Goal: Complete application form: Complete application form

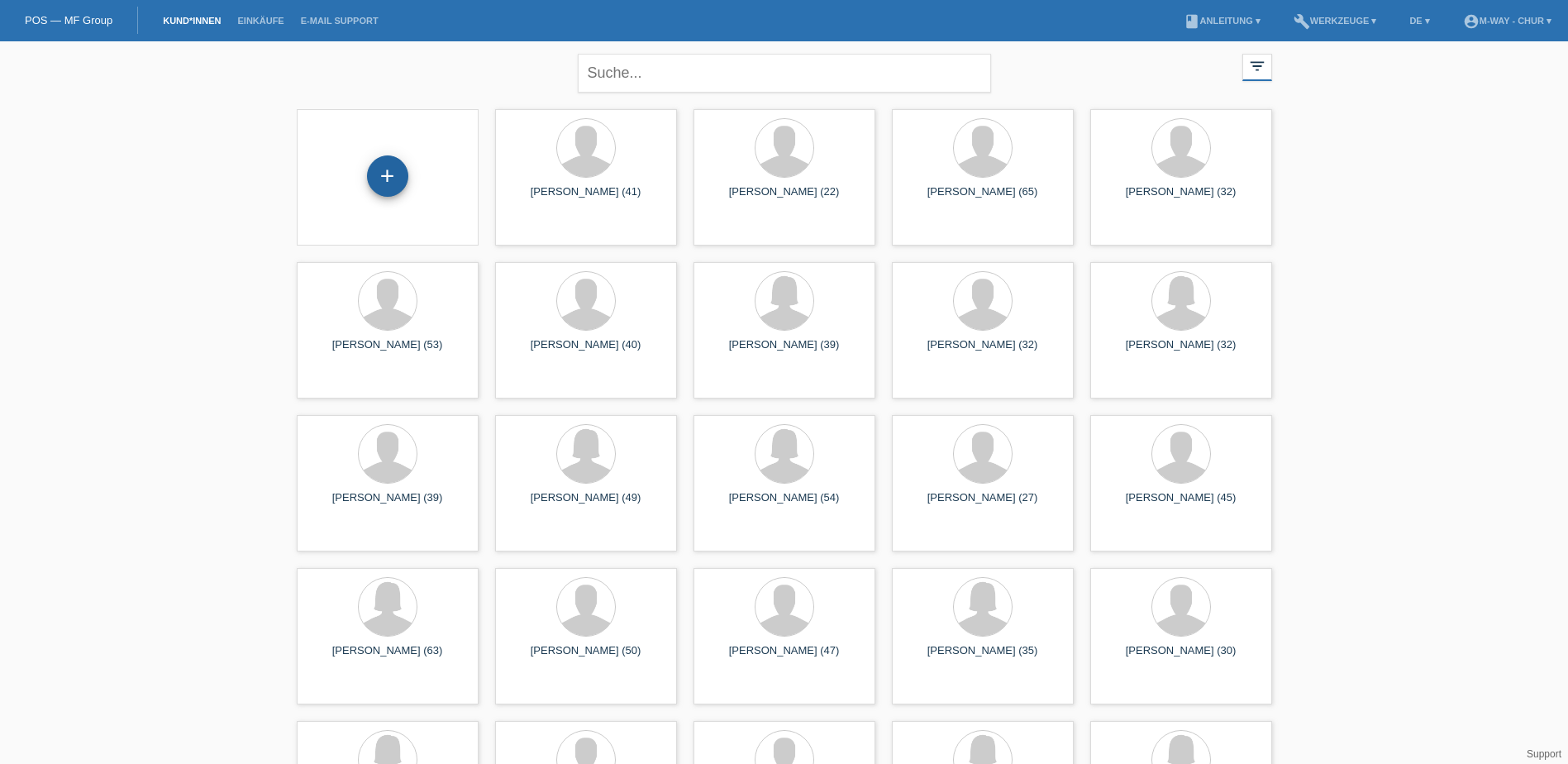
click at [384, 177] on div "+" at bounding box center [388, 176] width 41 height 41
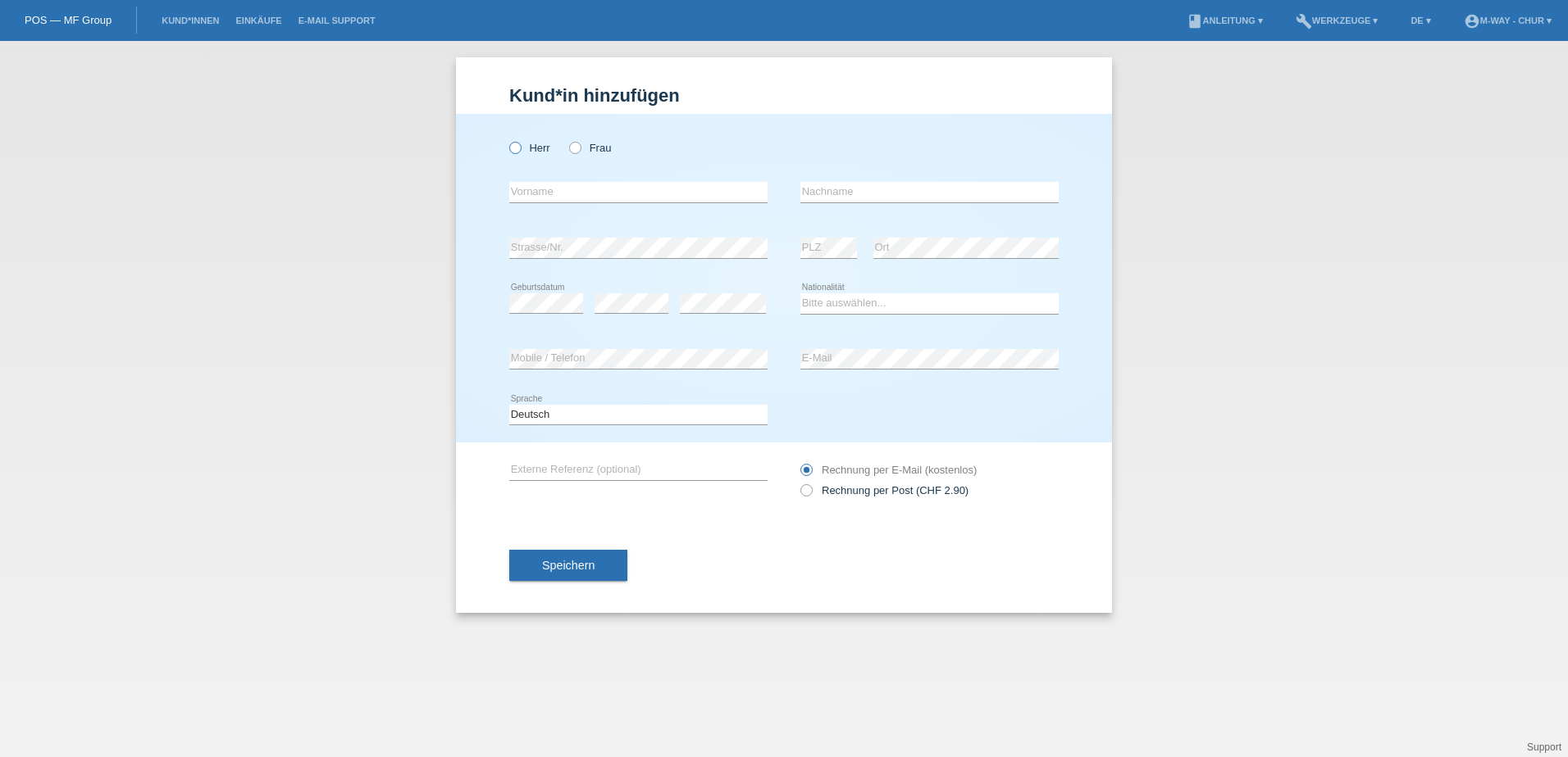
click at [507, 140] on icon at bounding box center [507, 140] width 0 height 0
click at [518, 149] on input "Herr" at bounding box center [514, 146] width 11 height 11
radio input "true"
click at [532, 194] on input "text" at bounding box center [638, 192] width 258 height 20
type input "[PERSON_NAME]"
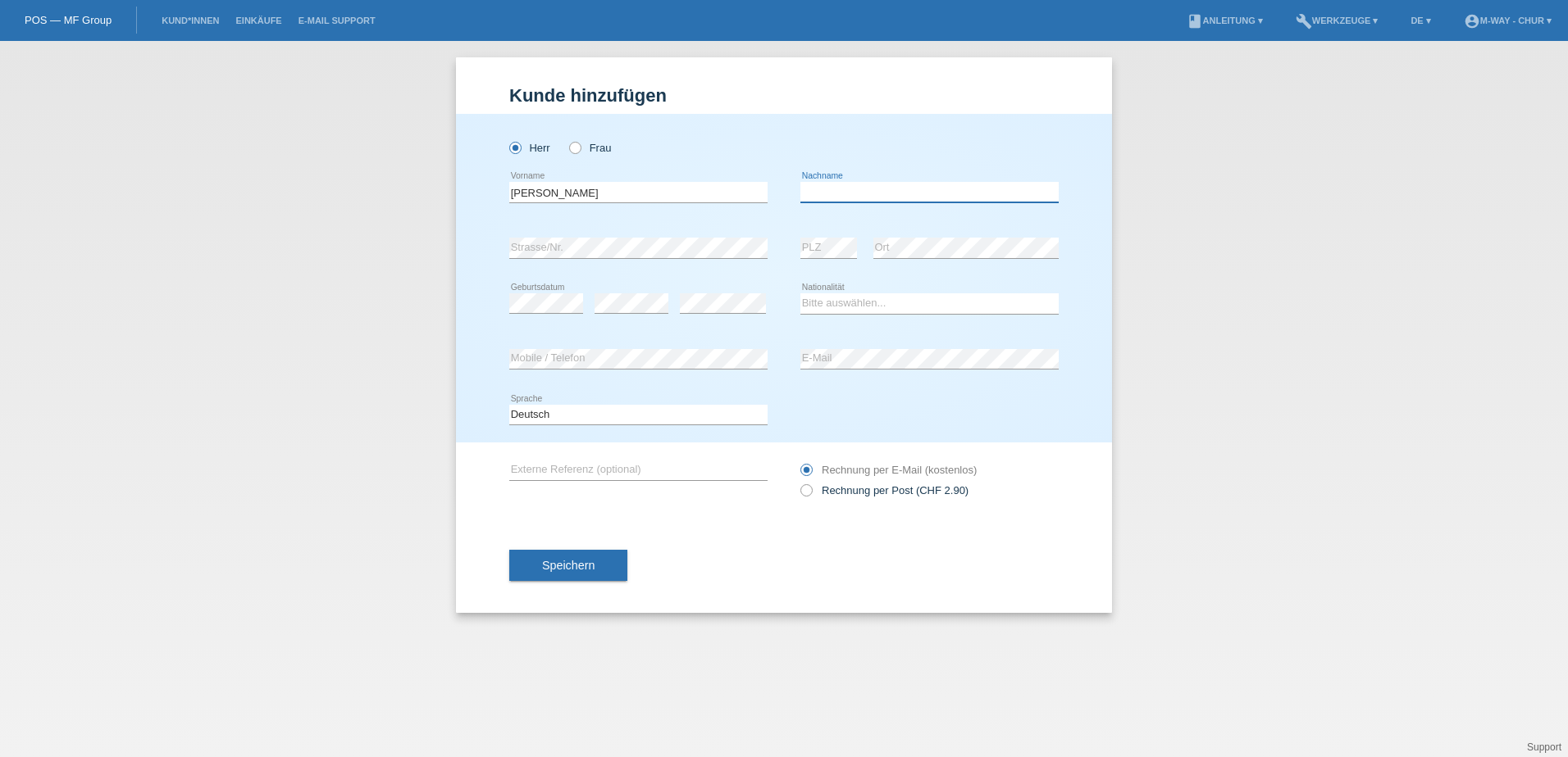
click at [853, 192] on input "text" at bounding box center [929, 192] width 258 height 20
type input "Safran"
click at [884, 310] on select "Bitte auswählen... Schweiz Deutschland Liechtenstein Österreich ------------ Af…" at bounding box center [929, 303] width 258 height 19
select select "TR"
click at [801, 294] on select "Bitte auswählen... Schweiz Deutschland Liechtenstein Österreich ------------ Af…" at bounding box center [929, 303] width 258 height 19
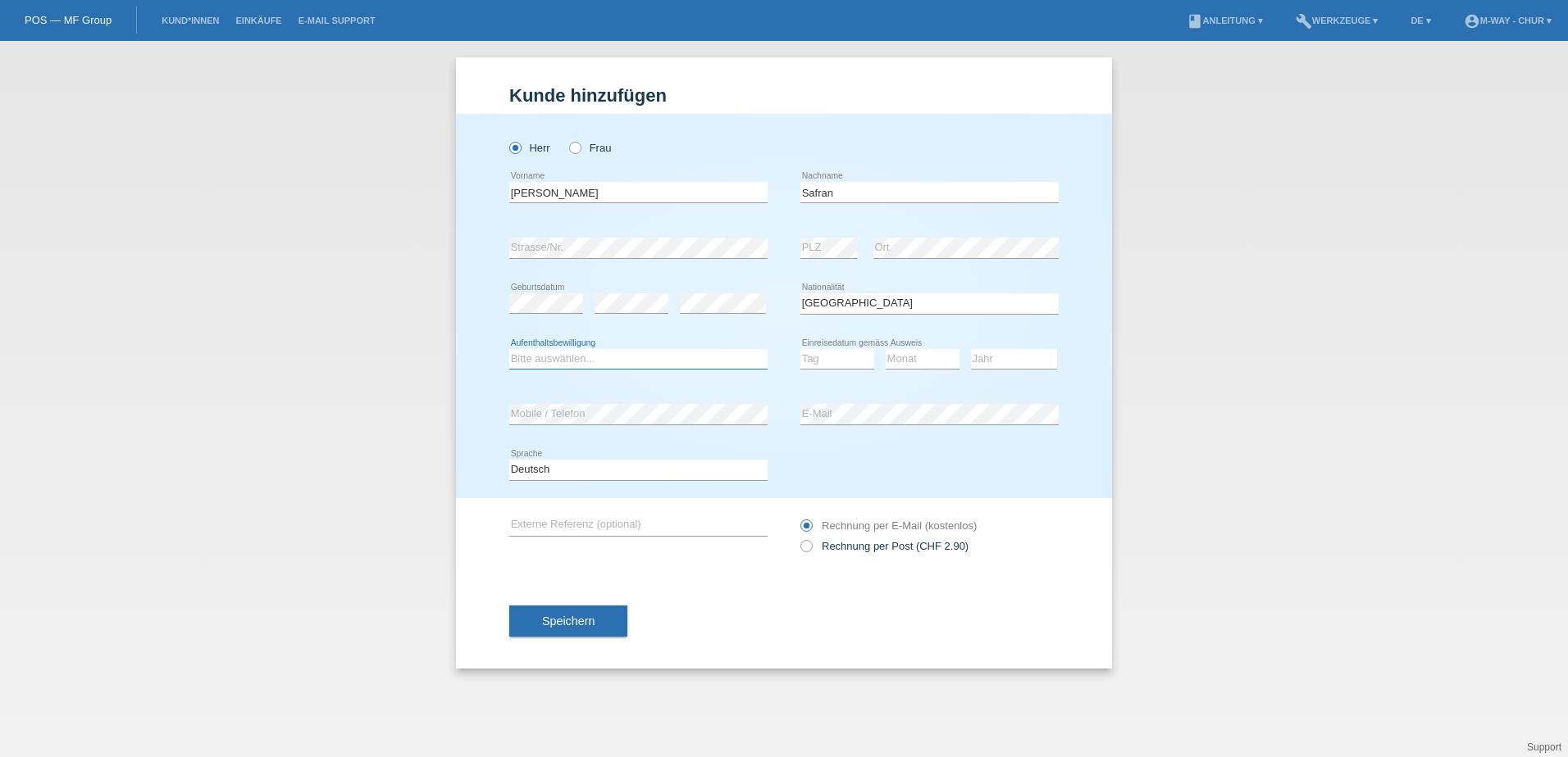
click at [590, 359] on select "Bitte auswählen... C B B - Flüchtlingsstatus Andere" at bounding box center [638, 358] width 258 height 19
select select "C"
click at [509, 349] on select "Bitte auswählen... C B B - Flüchtlingsstatus Andere" at bounding box center [638, 358] width 258 height 19
click at [836, 362] on select "Tag 01 02 03 04 05 06 07 08 09 10 11" at bounding box center [837, 358] width 74 height 19
select select "17"
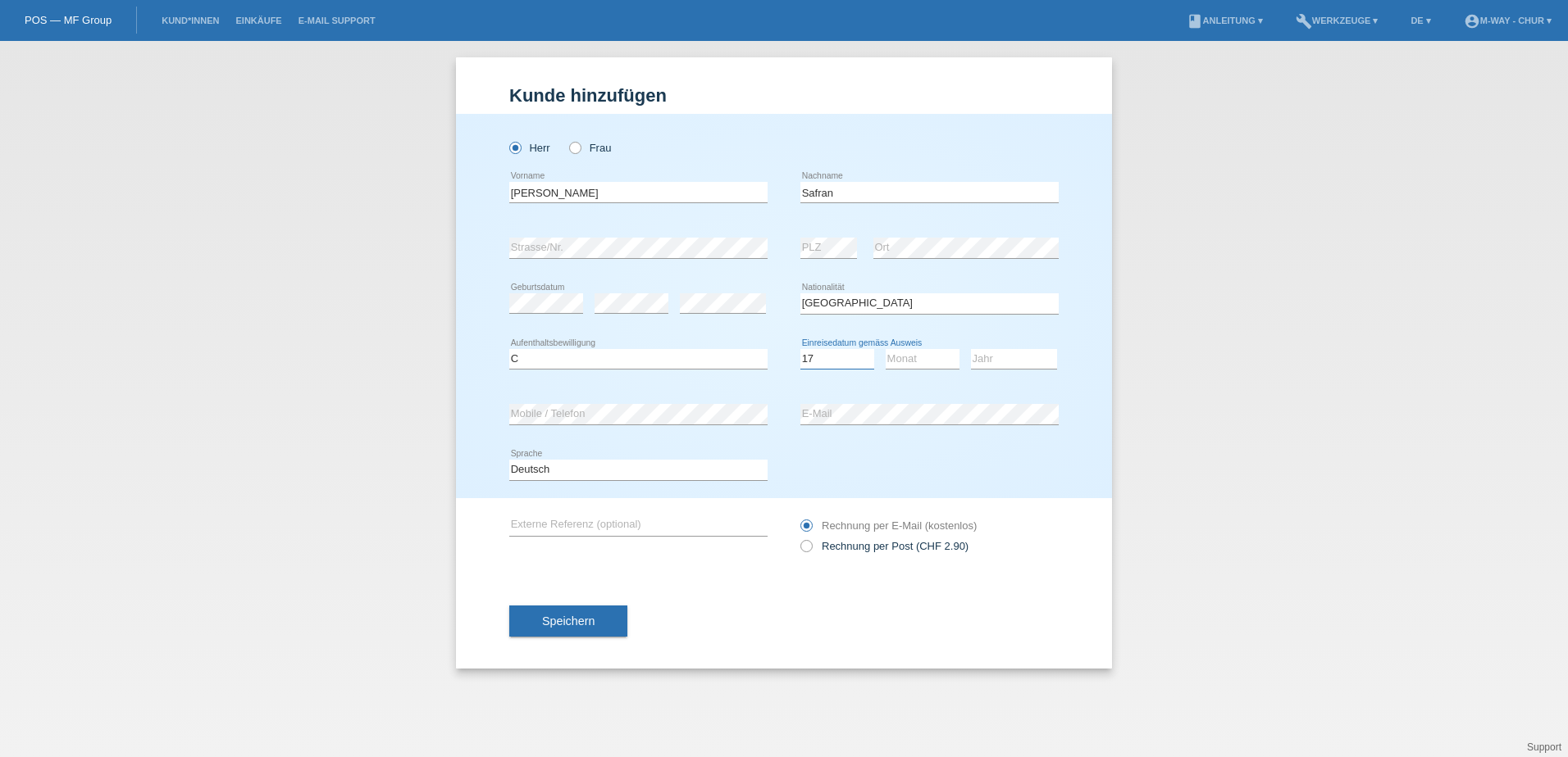
click at [801, 349] on select "Tag 01 02 03 04 05 06 07 08 09 10 11" at bounding box center [837, 358] width 74 height 19
click at [904, 363] on select "Monat 01 02 03 04 05 06 07 08 09 10 11" at bounding box center [922, 358] width 74 height 19
select select "02"
click at [885, 349] on select "Monat 01 02 03 04 05 06 07 08 09 10 11" at bounding box center [922, 358] width 74 height 19
click at [981, 359] on select "Jahr 2025 2024 2023 2022 2021 2020 2019 2018 2017 2016 2015 2014 2013 2012 2011…" at bounding box center [1014, 358] width 86 height 19
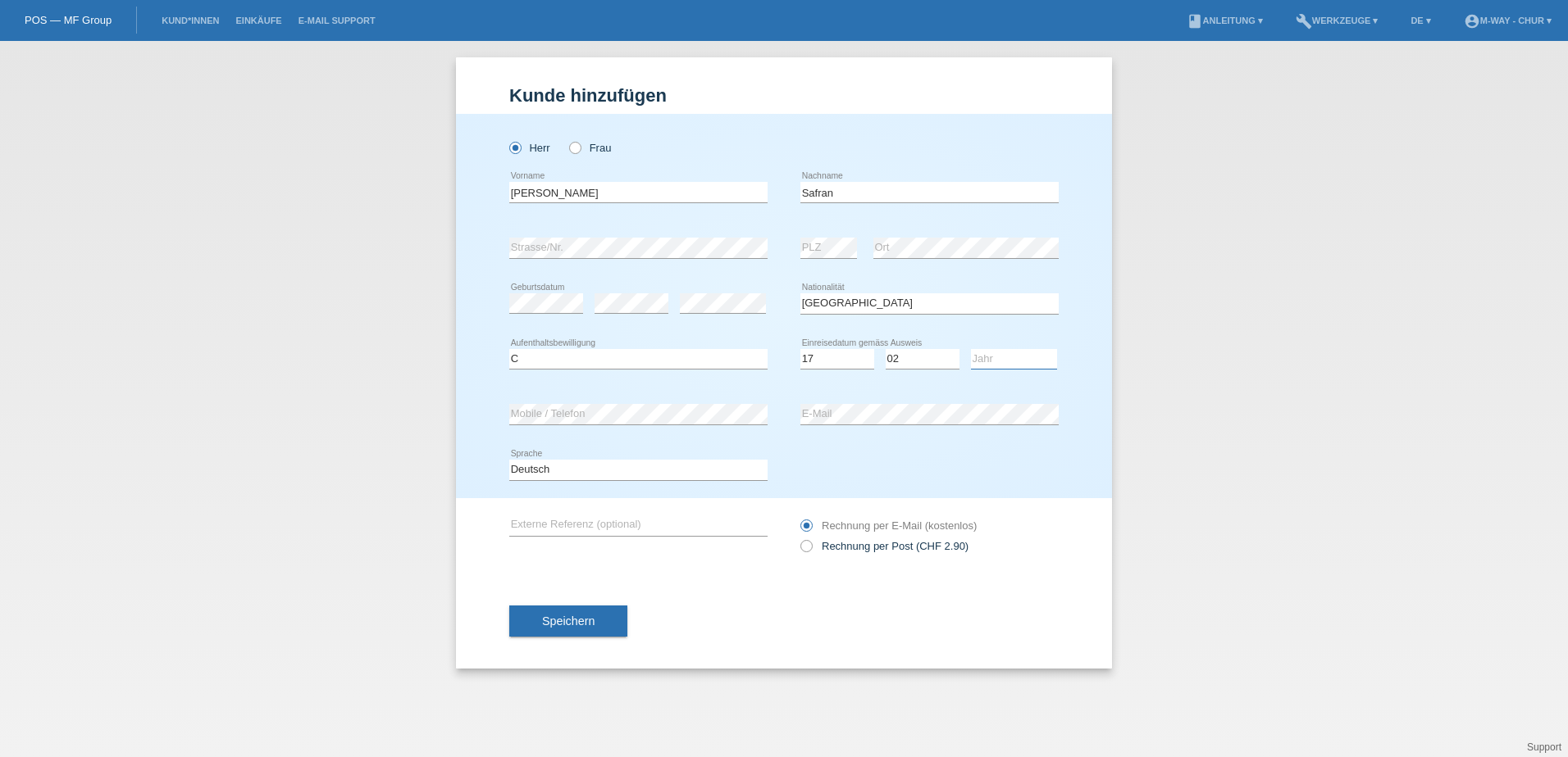
select select "1980"
click at [971, 349] on select "Jahr 2025 2024 2023 2022 2021 2020 2019 2018 2017 2016 2015 2014 2013 2012 2011…" at bounding box center [1014, 358] width 86 height 19
click at [581, 621] on span "Speichern" at bounding box center [568, 621] width 53 height 13
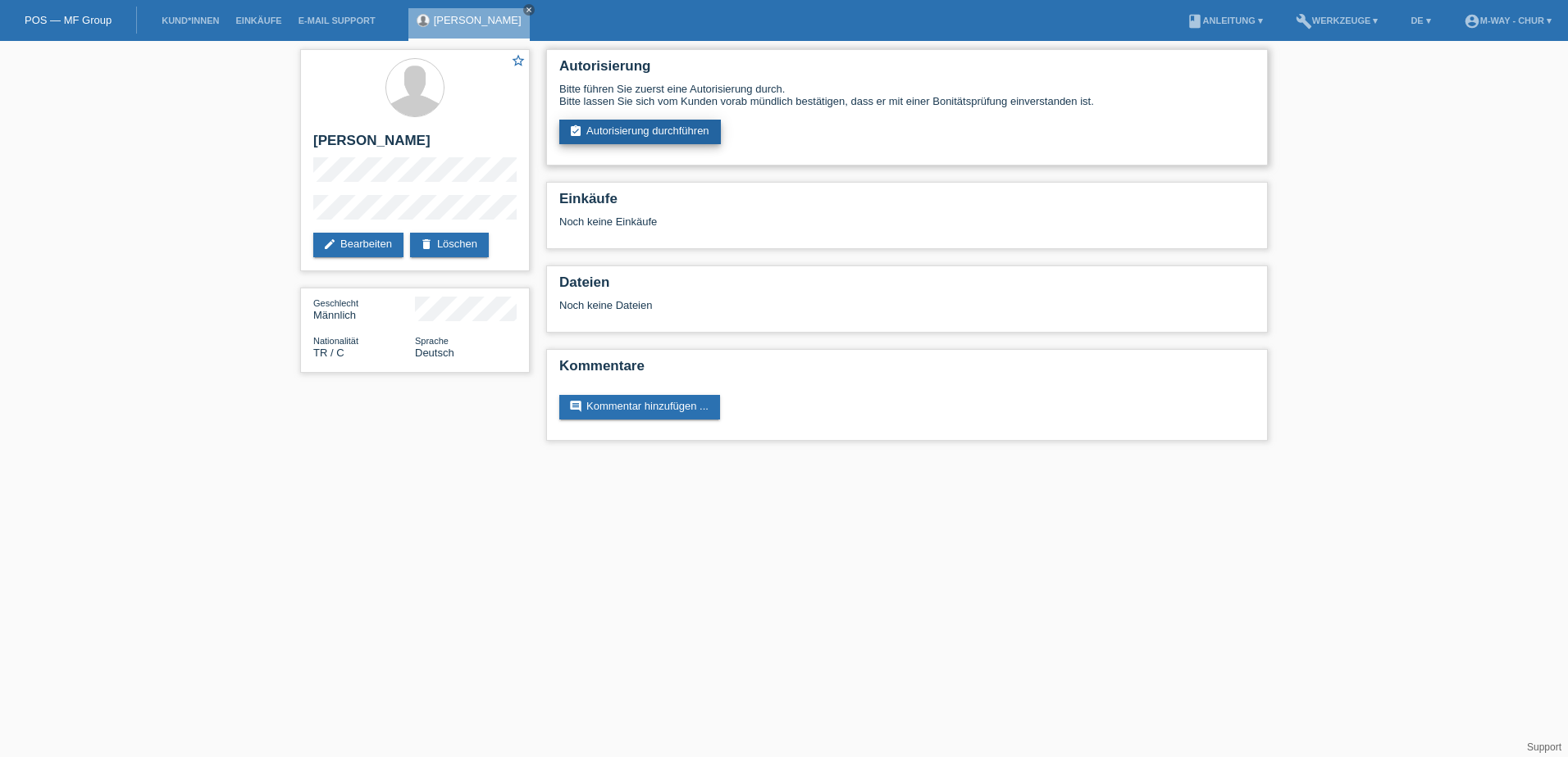
click at [678, 130] on link "assignment_turned_in Autorisierung durchführen" at bounding box center [640, 131] width 162 height 25
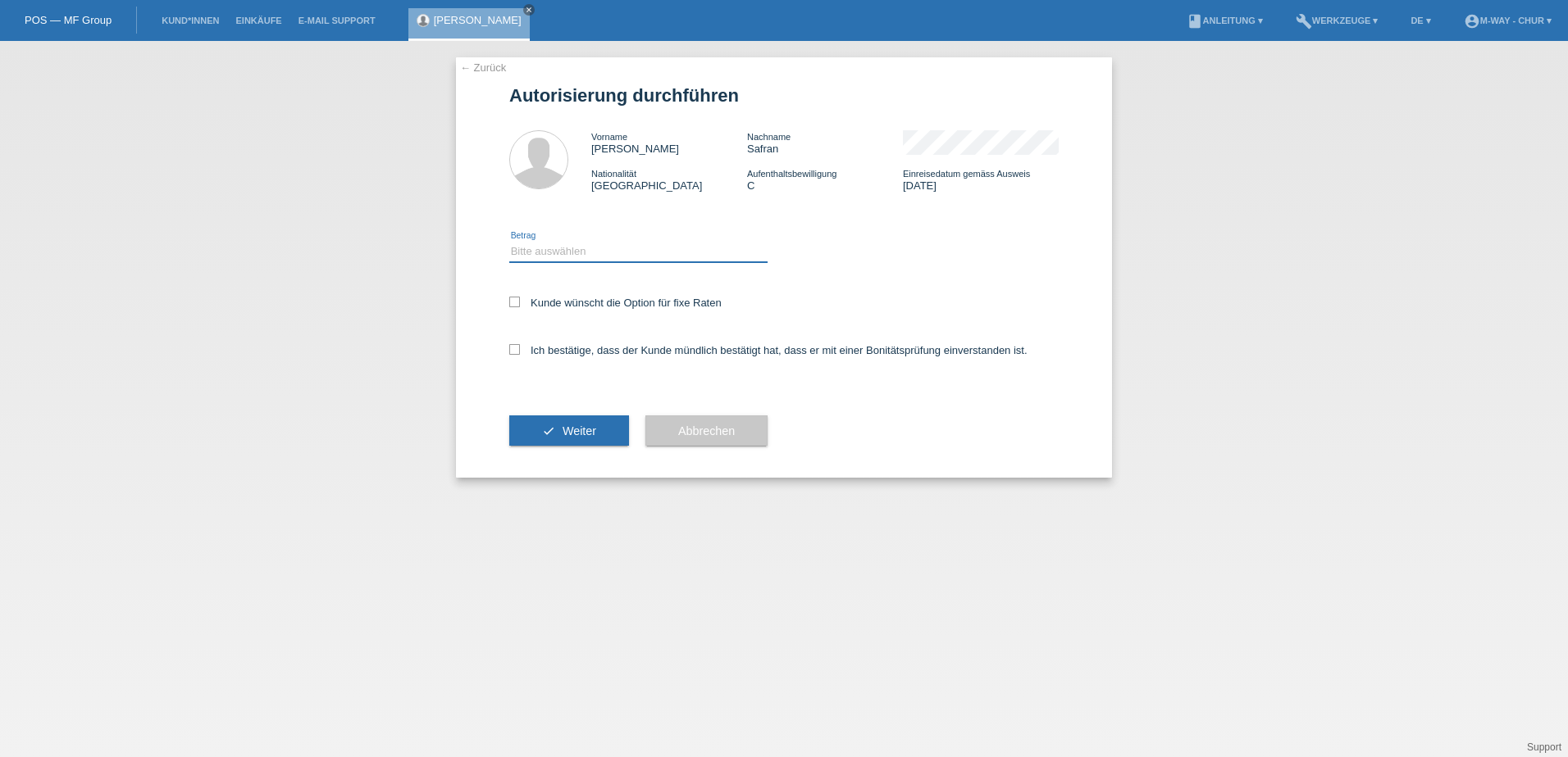
click at [552, 255] on select "Bitte auswählen CHF 1.00 - CHF 499.00 CHF 500.00 - CHF 1'999.00 CHF 2'000.00 - …" at bounding box center [638, 251] width 258 height 19
select select "3"
click at [509, 242] on select "Bitte auswählen CHF 1.00 - CHF 499.00 CHF 500.00 - CHF 1'999.00 CHF 2'000.00 - …" at bounding box center [638, 251] width 258 height 19
click at [515, 301] on icon at bounding box center [514, 301] width 11 height 11
click at [515, 301] on input "Kunde wünscht die Option für fixe Raten" at bounding box center [514, 301] width 11 height 11
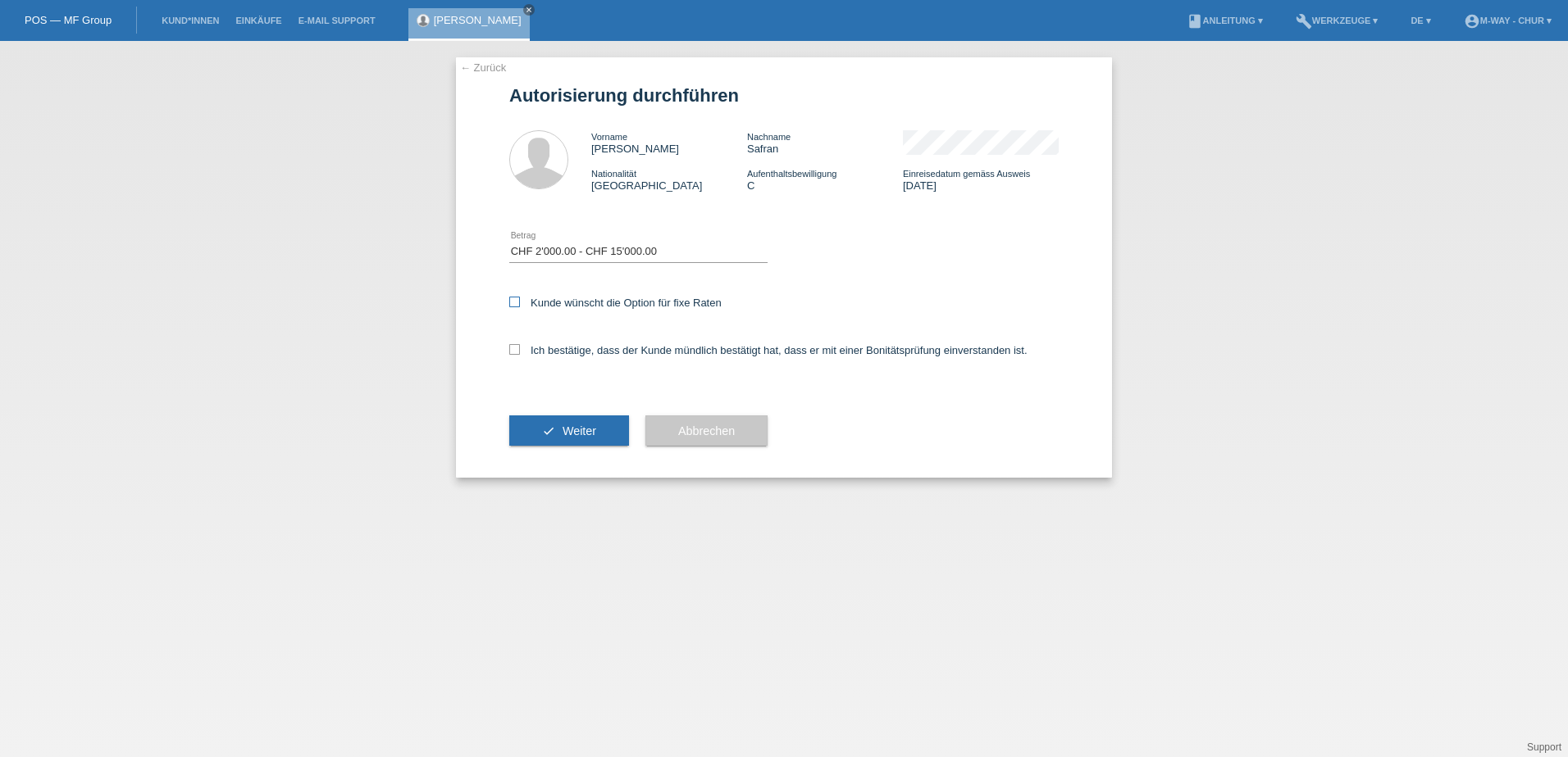
checkbox input "true"
click at [582, 434] on span "Weiter" at bounding box center [579, 430] width 34 height 13
click at [513, 351] on icon at bounding box center [514, 350] width 11 height 11
click at [513, 351] on input "Ich bestätige, dass der Kunde mündlich bestätigt hat, dass er mit einer Bonität…" at bounding box center [514, 350] width 11 height 11
checkbox input "true"
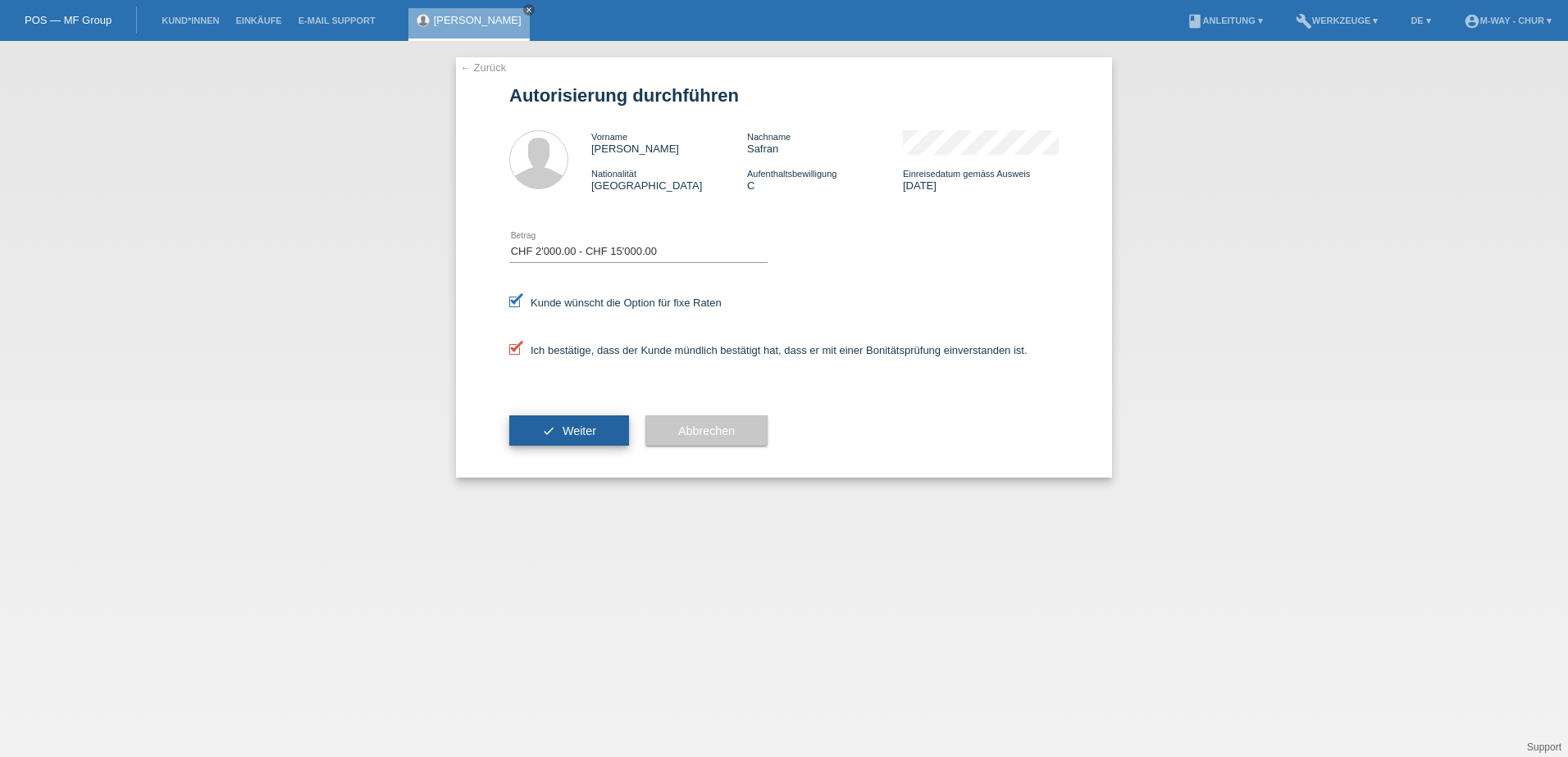
click at [571, 430] on span "Weiter" at bounding box center [579, 430] width 34 height 13
